Goal: Navigation & Orientation: Find specific page/section

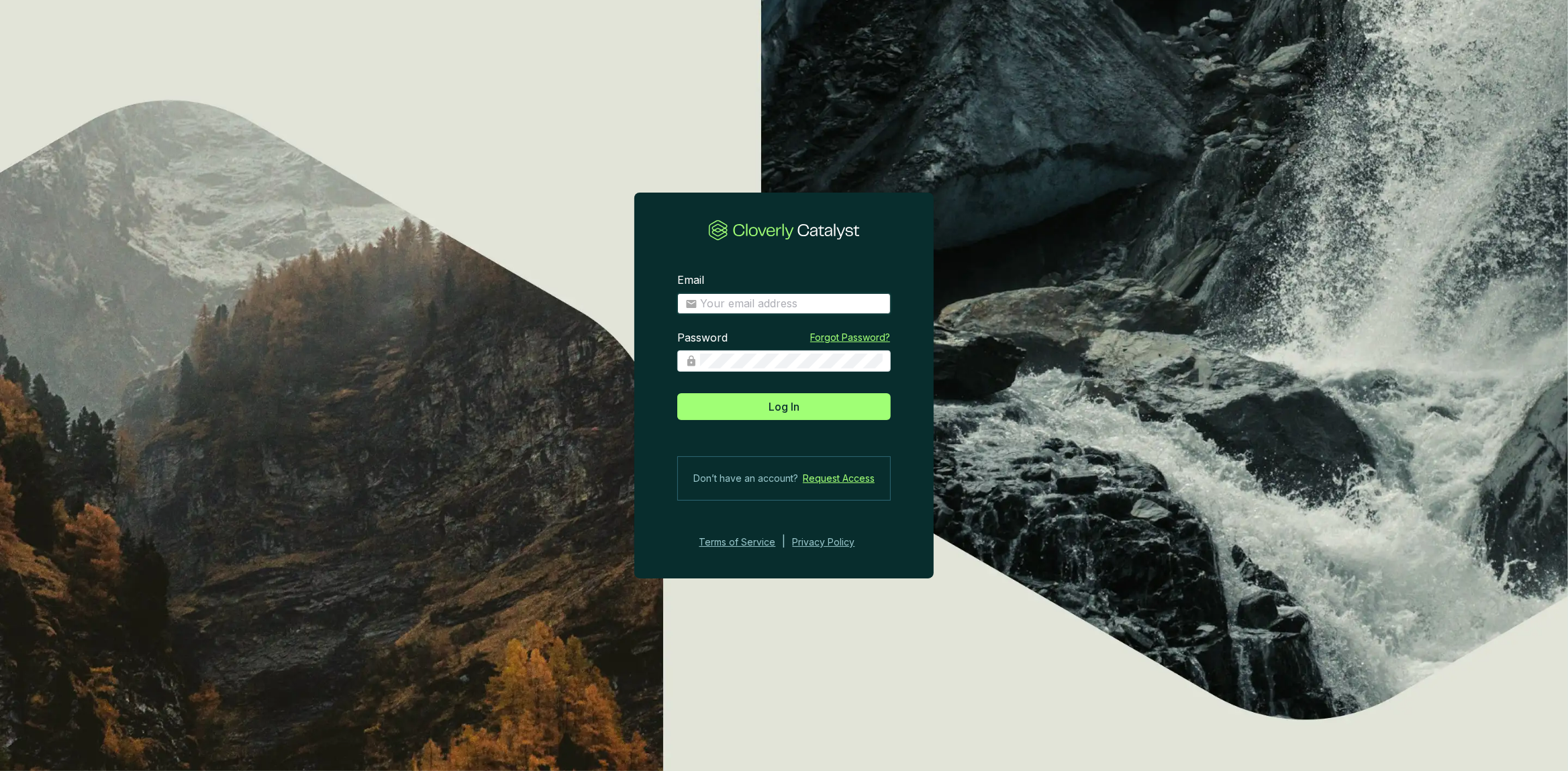
click at [781, 302] on input "Email" at bounding box center [791, 304] width 183 height 15
type input "[PERSON_NAME][EMAIL_ADDRESS][DOMAIN_NAME]"
click at [677, 393] on button "Log In" at bounding box center [783, 406] width 213 height 27
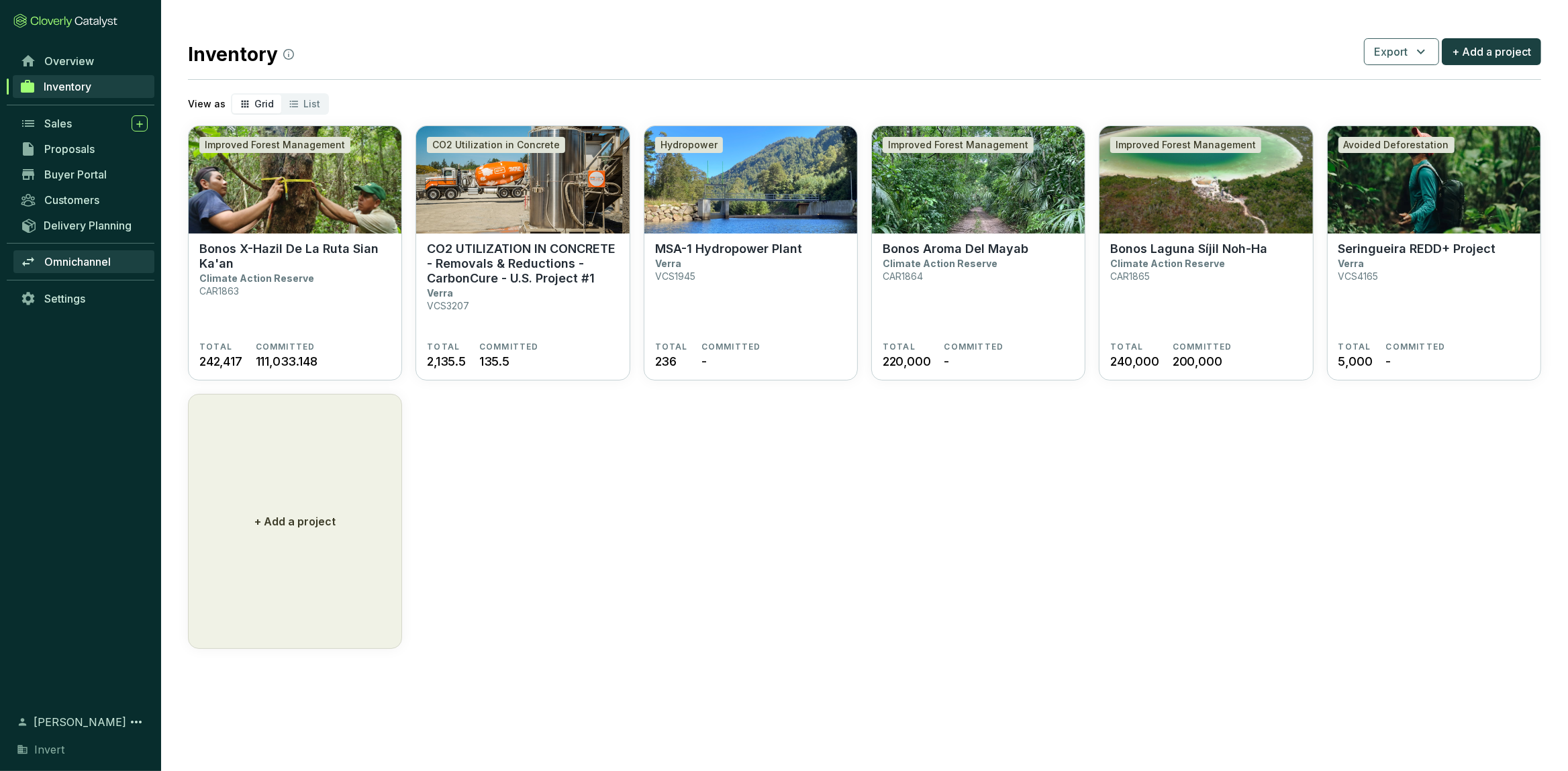
click at [91, 267] on span "Omnichannel" at bounding box center [77, 262] width 66 height 13
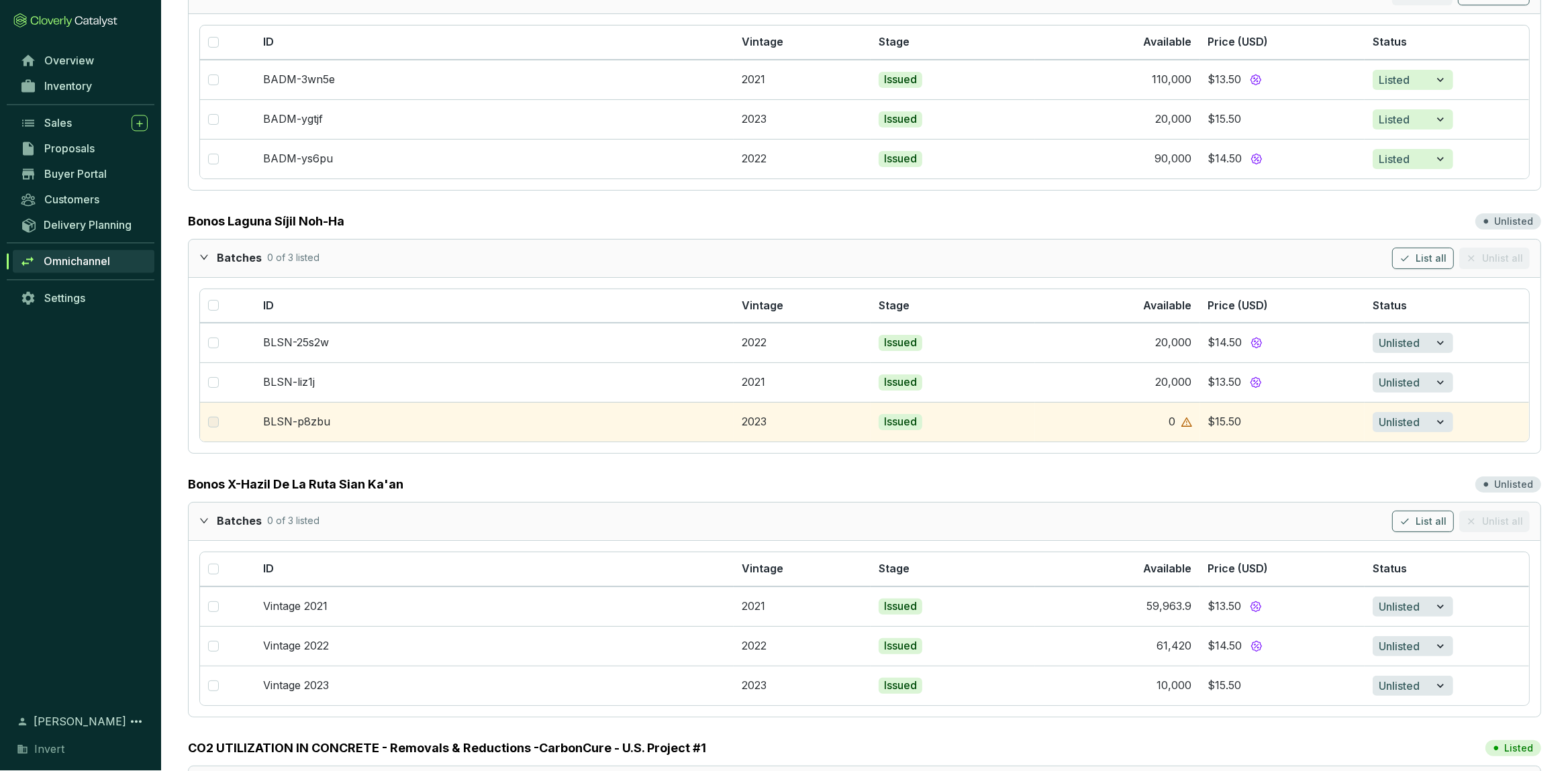
scroll to position [212, 0]
click at [49, 125] on span "Sales" at bounding box center [58, 123] width 27 height 13
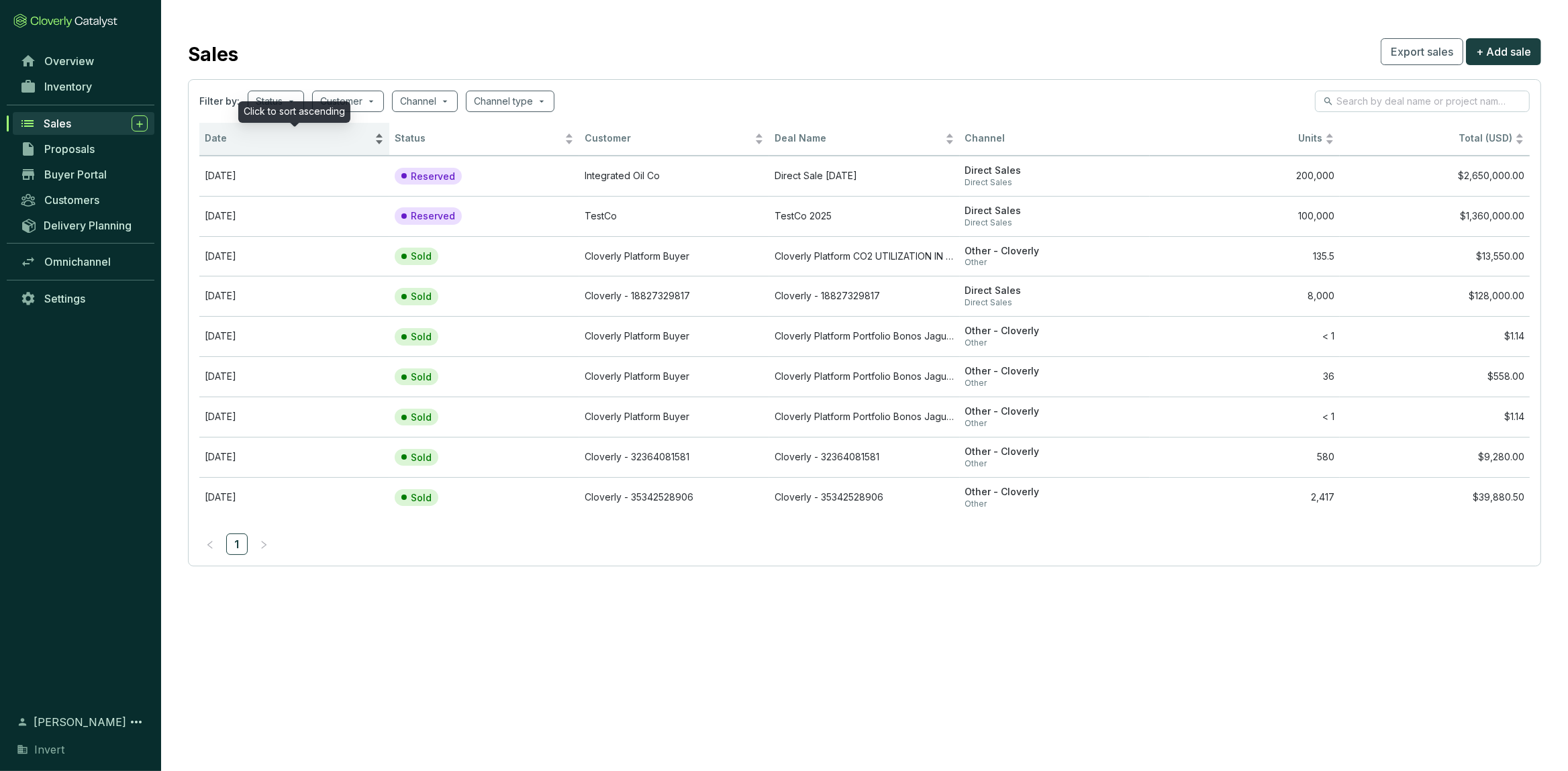
click at [267, 140] on span "Date" at bounding box center [288, 138] width 167 height 13
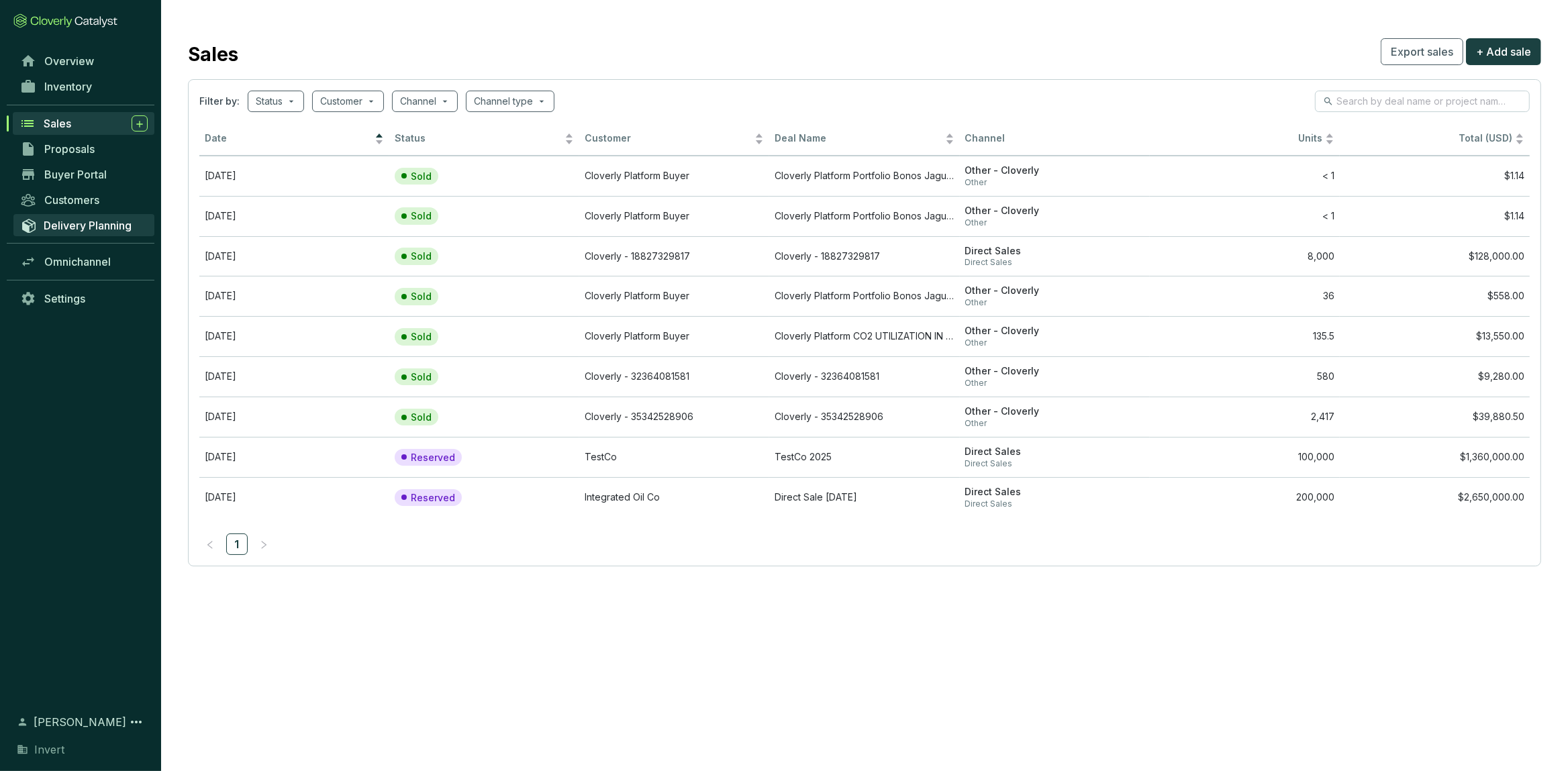
click at [78, 223] on span "Delivery Planning" at bounding box center [87, 226] width 88 height 13
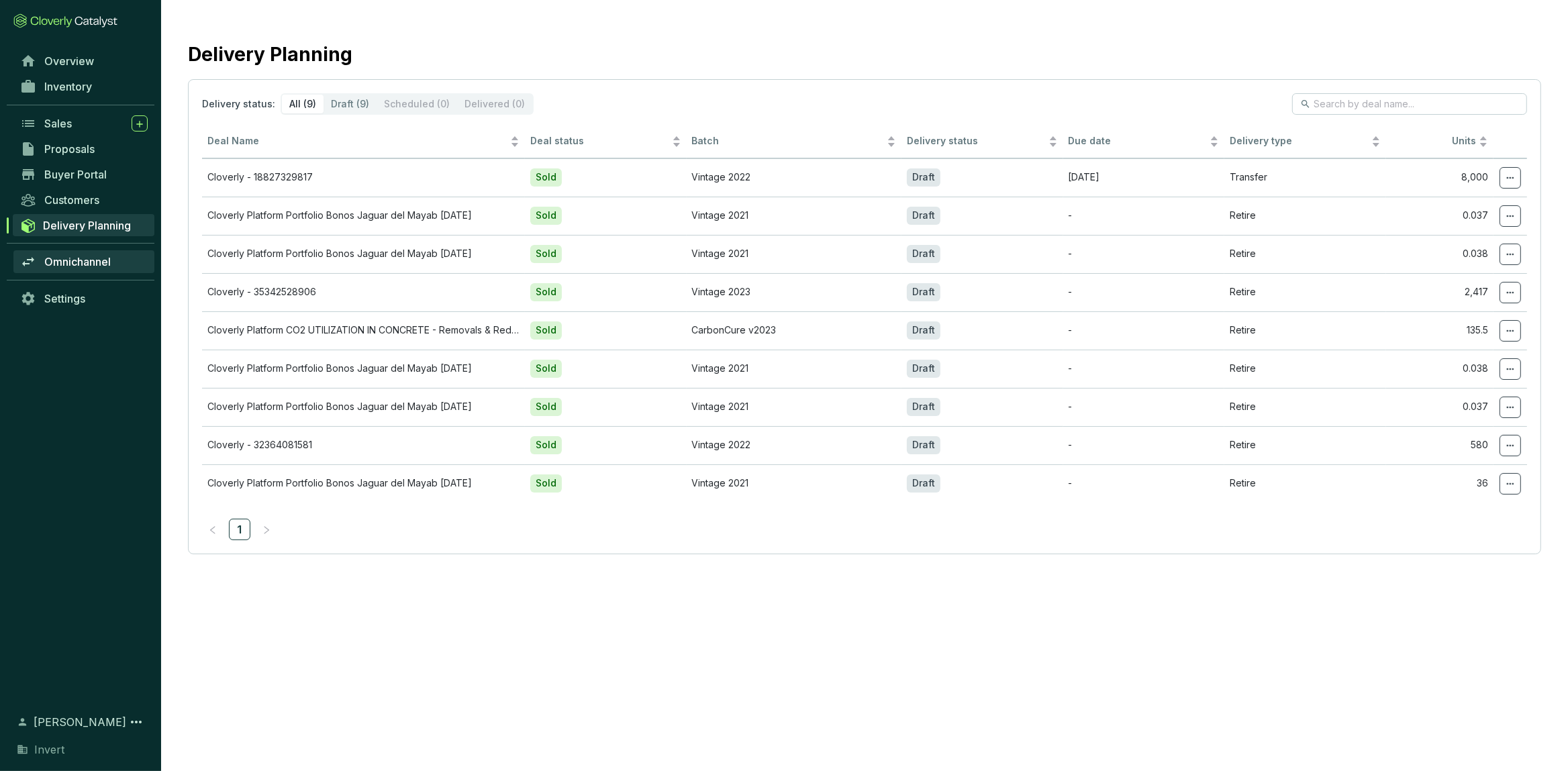
click at [76, 260] on span "Omnichannel" at bounding box center [77, 262] width 66 height 13
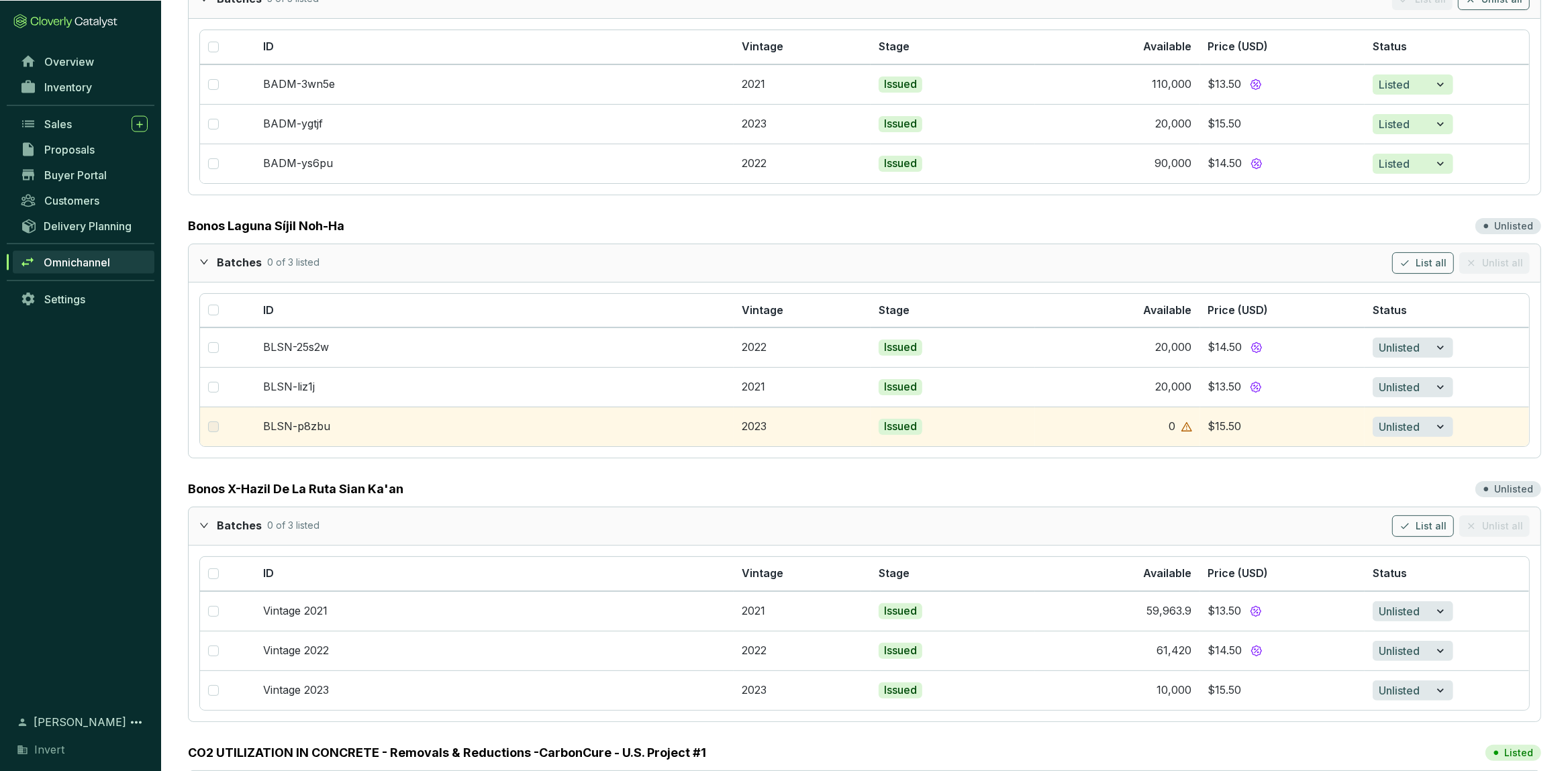
scroll to position [212, 0]
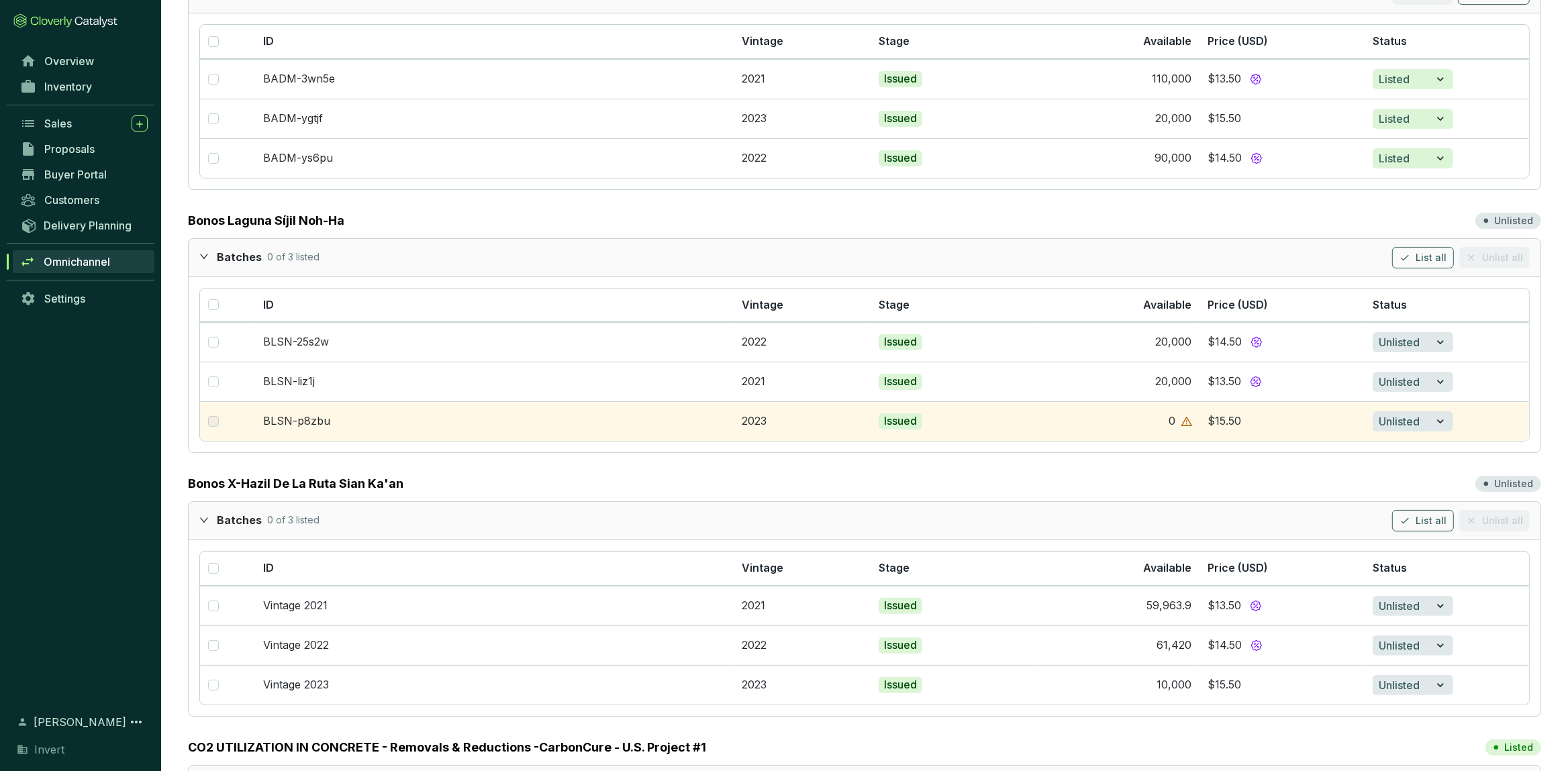
click at [205, 257] on icon "expanded" at bounding box center [204, 256] width 10 height 10
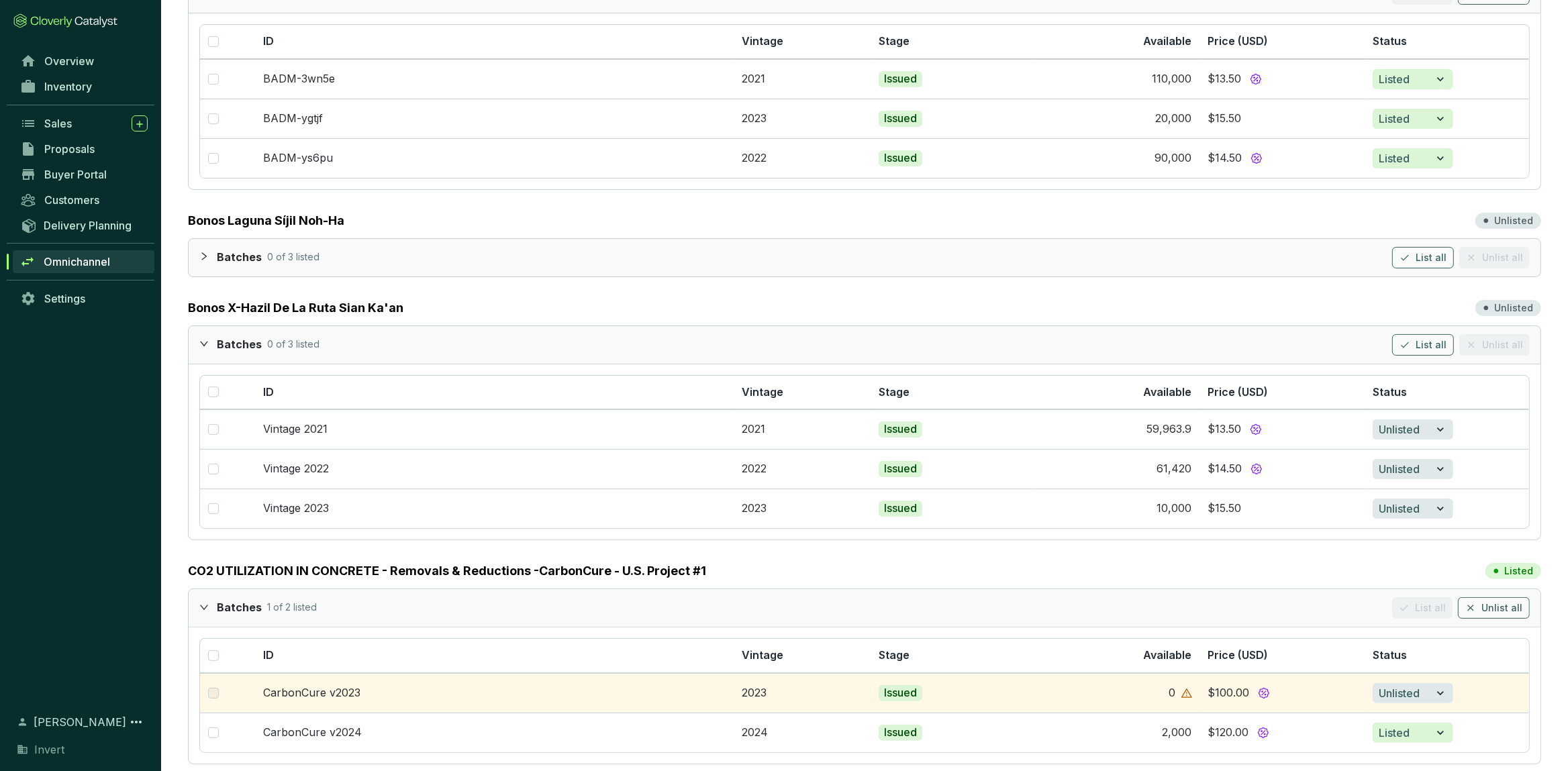
click at [200, 345] on span "expanded" at bounding box center [204, 343] width 10 height 10
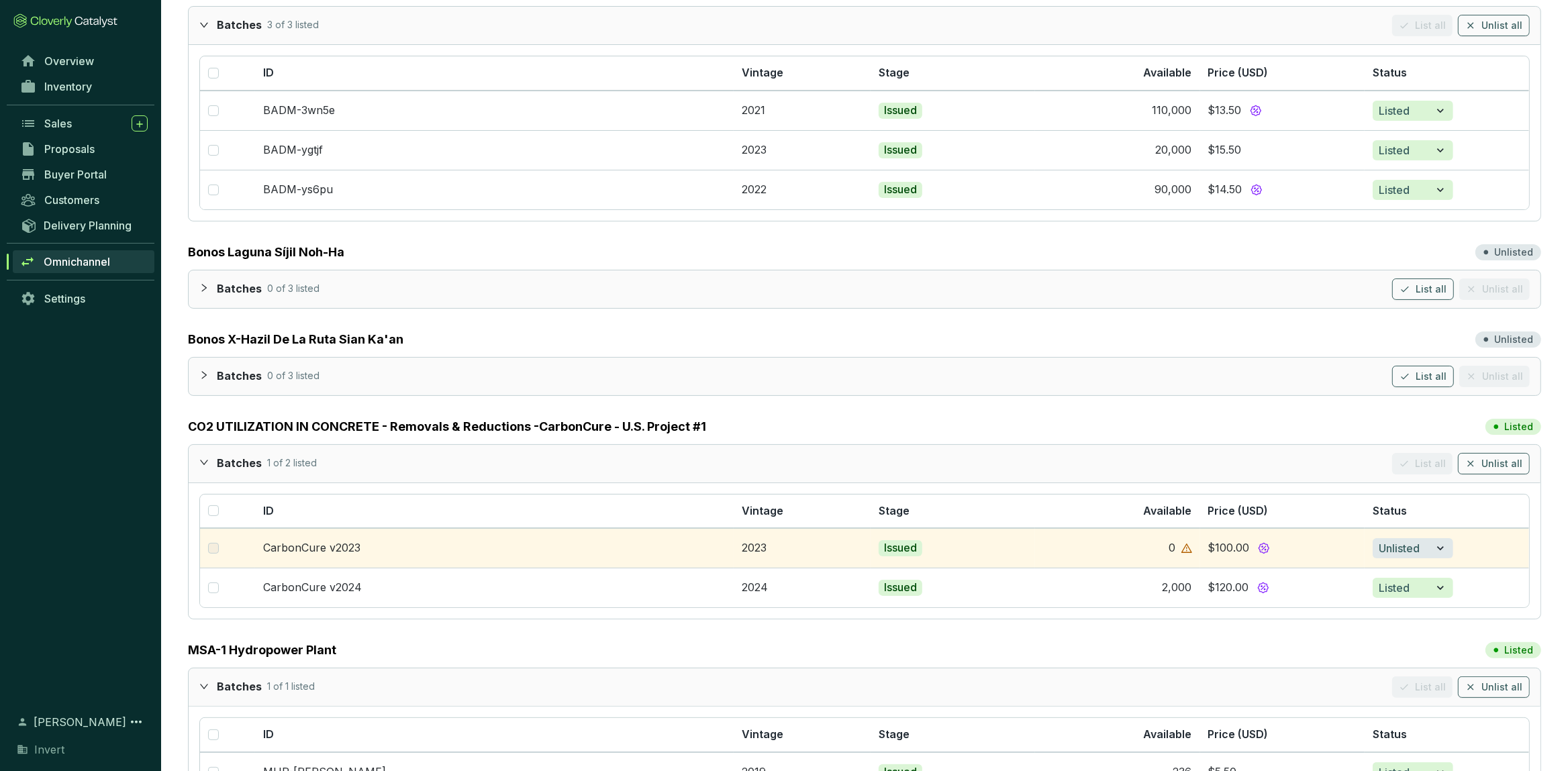
scroll to position [0, 0]
